Goal: Check status: Check status

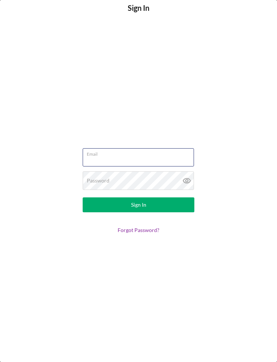
type input "[PERSON_NAME][EMAIL_ADDRESS][DOMAIN_NAME]"
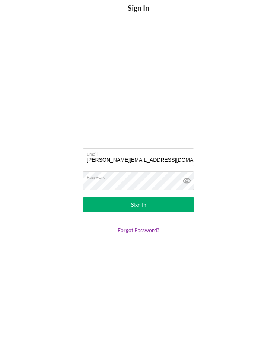
click at [174, 205] on button "Sign In" at bounding box center [139, 204] width 112 height 15
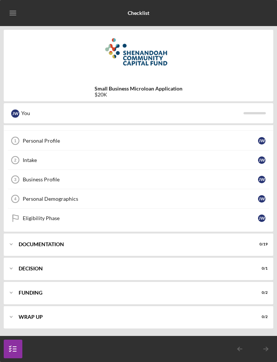
scroll to position [17, 0]
click at [198, 247] on div "Icon/Expander Documentation 0 / 19" at bounding box center [138, 244] width 269 height 22
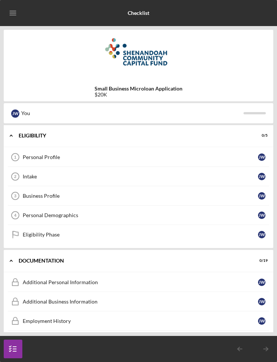
scroll to position [0, 0]
